Goal: Find specific page/section: Find specific page/section

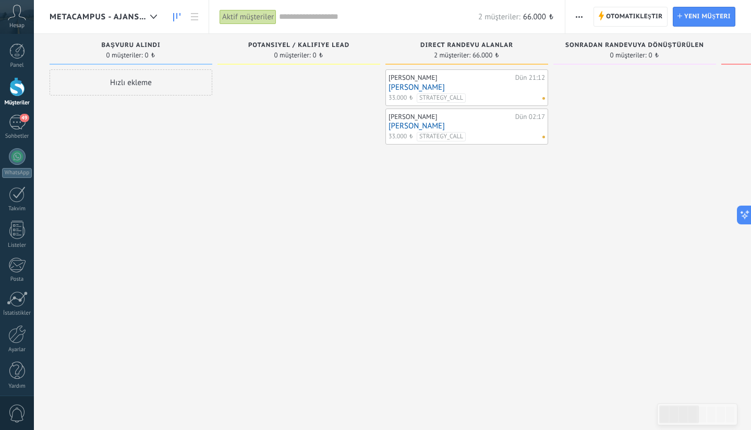
scroll to position [174, 0]
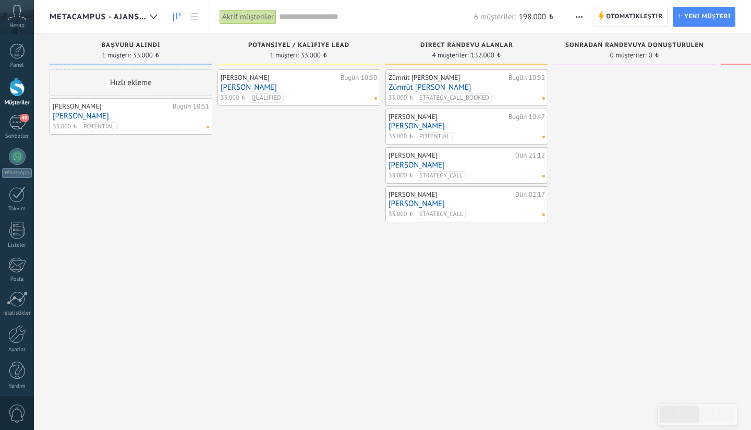
click at [583, 14] on button "button" at bounding box center [579, 17] width 15 height 20
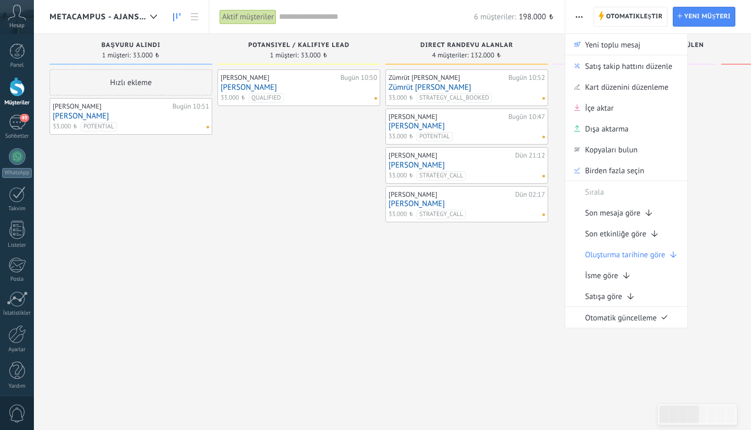
click at [342, 268] on div "[PERSON_NAME] Bugün 10:50 [PERSON_NAME] 33.000 ₺ QUALIFIED" at bounding box center [299, 216] width 163 height 294
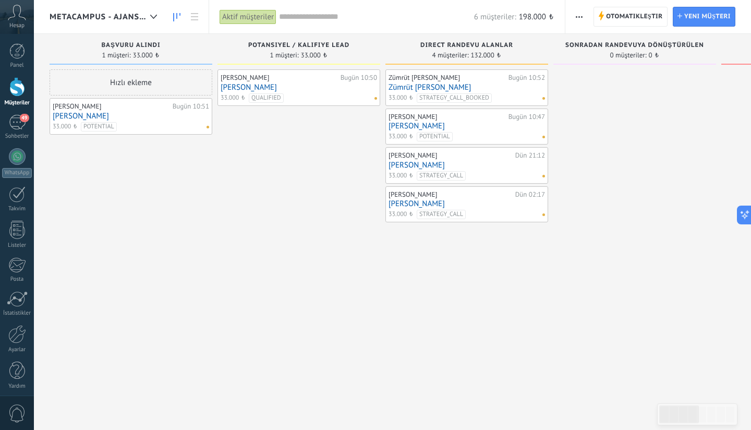
scroll to position [174, 0]
